Goal: Find contact information: Find contact information

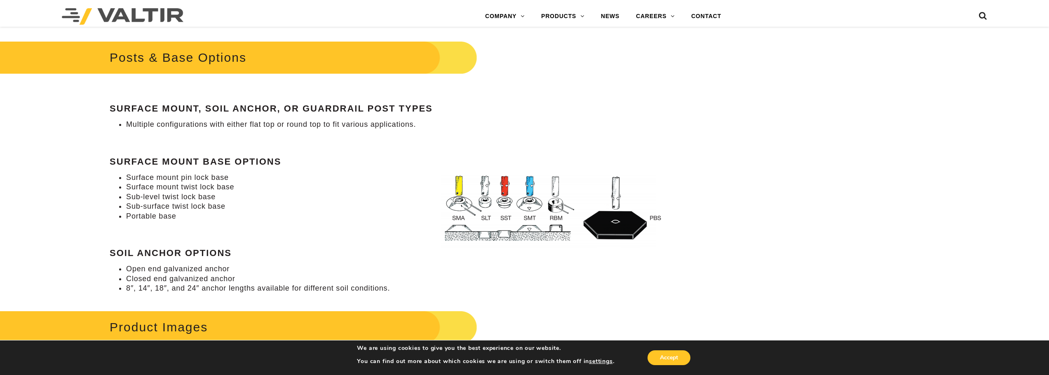
scroll to position [989, 0]
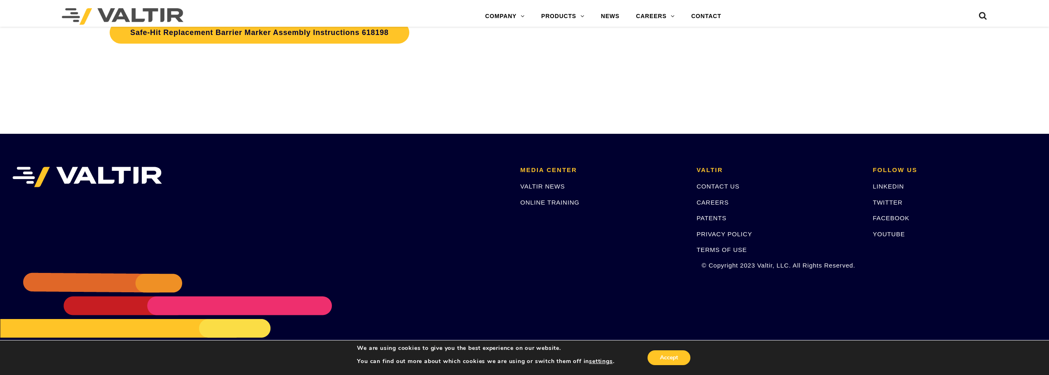
scroll to position [2967, 0]
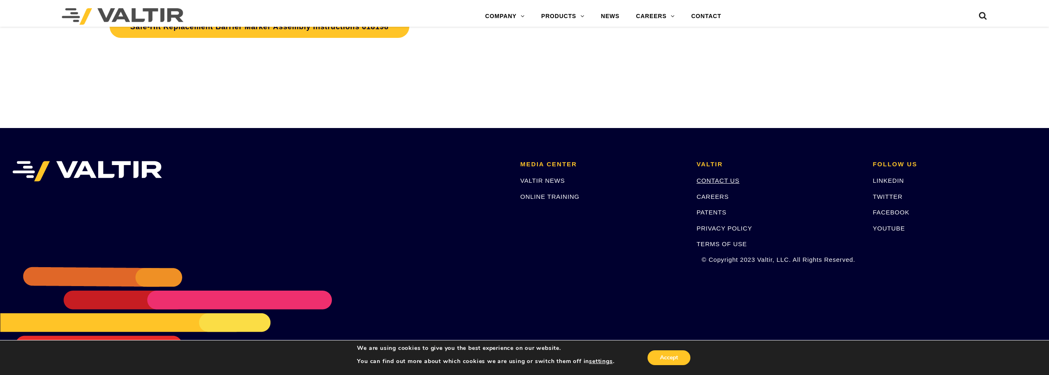
click at [732, 178] on link "CONTACT US" at bounding box center [717, 180] width 43 height 7
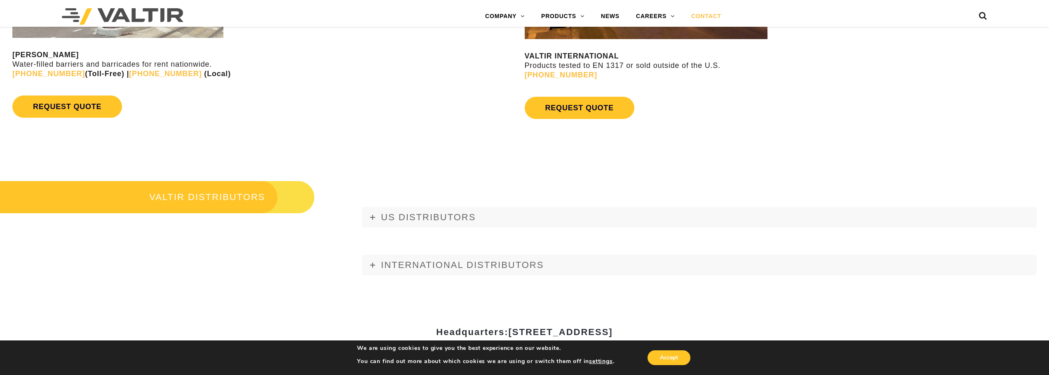
scroll to position [1068, 0]
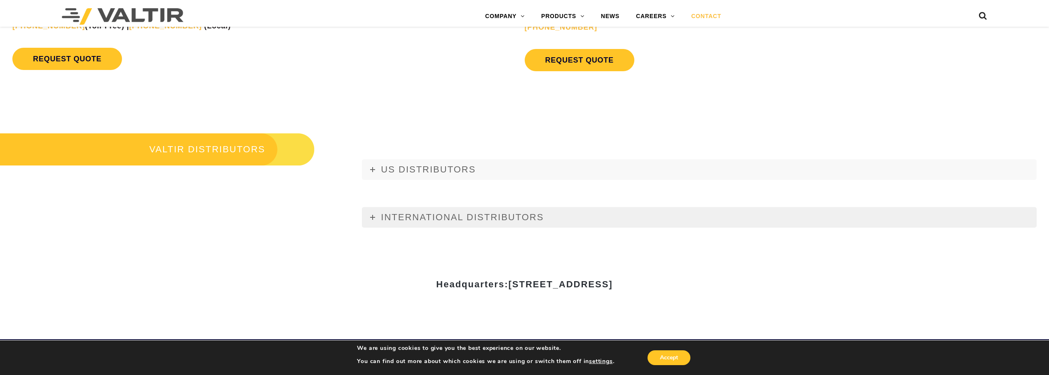
click at [373, 209] on link "INTERNATIONAL DISTRIBUTORS" at bounding box center [699, 217] width 675 height 21
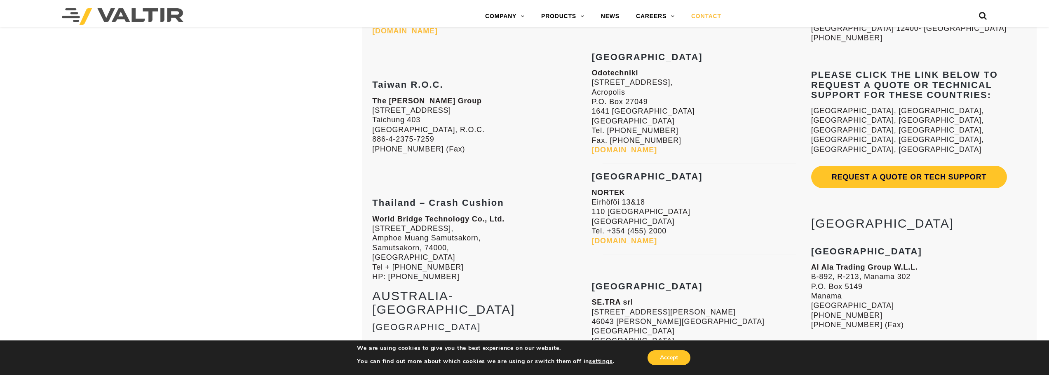
scroll to position [2221, 0]
